Goal: Task Accomplishment & Management: Use online tool/utility

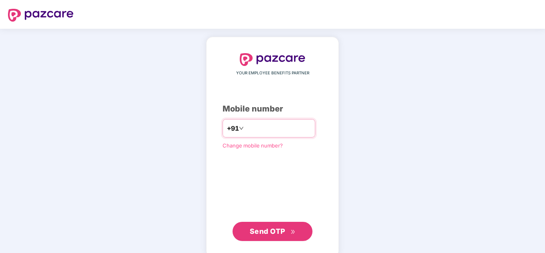
click at [293, 126] on input "number" at bounding box center [277, 128] width 65 height 13
type input "**********"
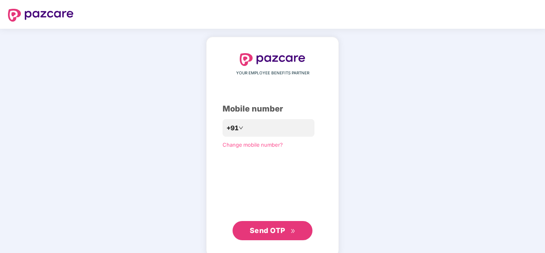
click at [282, 232] on span "Send OTP" at bounding box center [268, 230] width 36 height 8
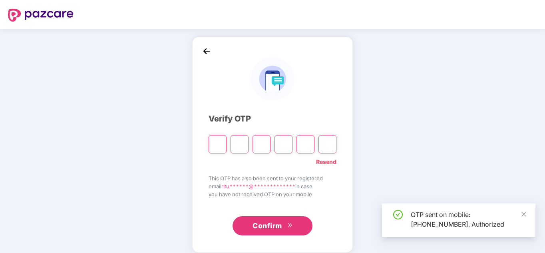
click at [223, 147] on input "Please enter verification code. Digit 1" at bounding box center [217, 144] width 18 height 18
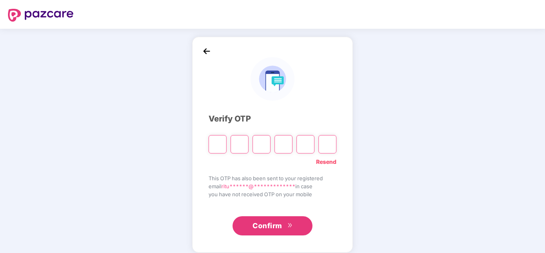
type input "*"
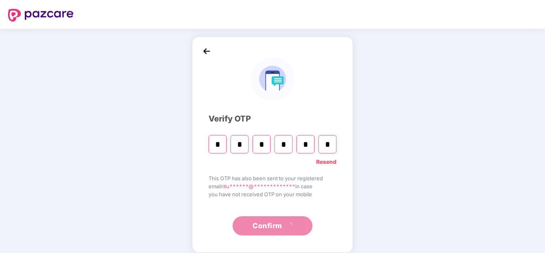
type input "*"
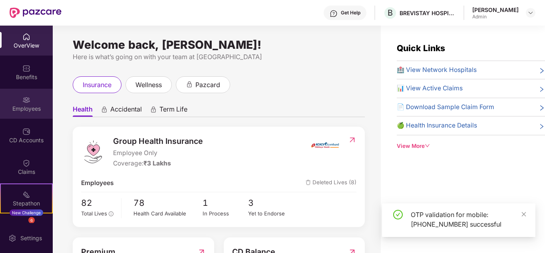
click at [9, 97] on div "Employees" at bounding box center [26, 104] width 53 height 30
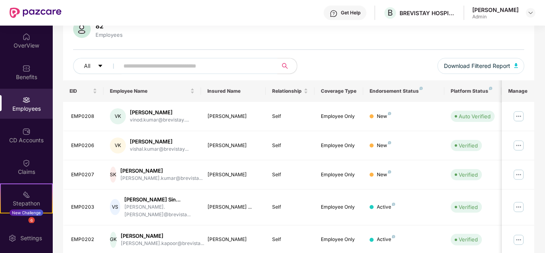
scroll to position [67, 0]
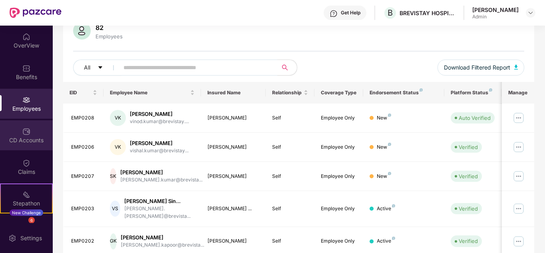
click at [37, 143] on div "CD Accounts" at bounding box center [26, 140] width 53 height 8
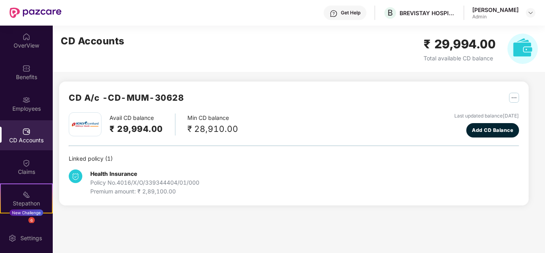
scroll to position [0, 0]
